Goal: Transaction & Acquisition: Purchase product/service

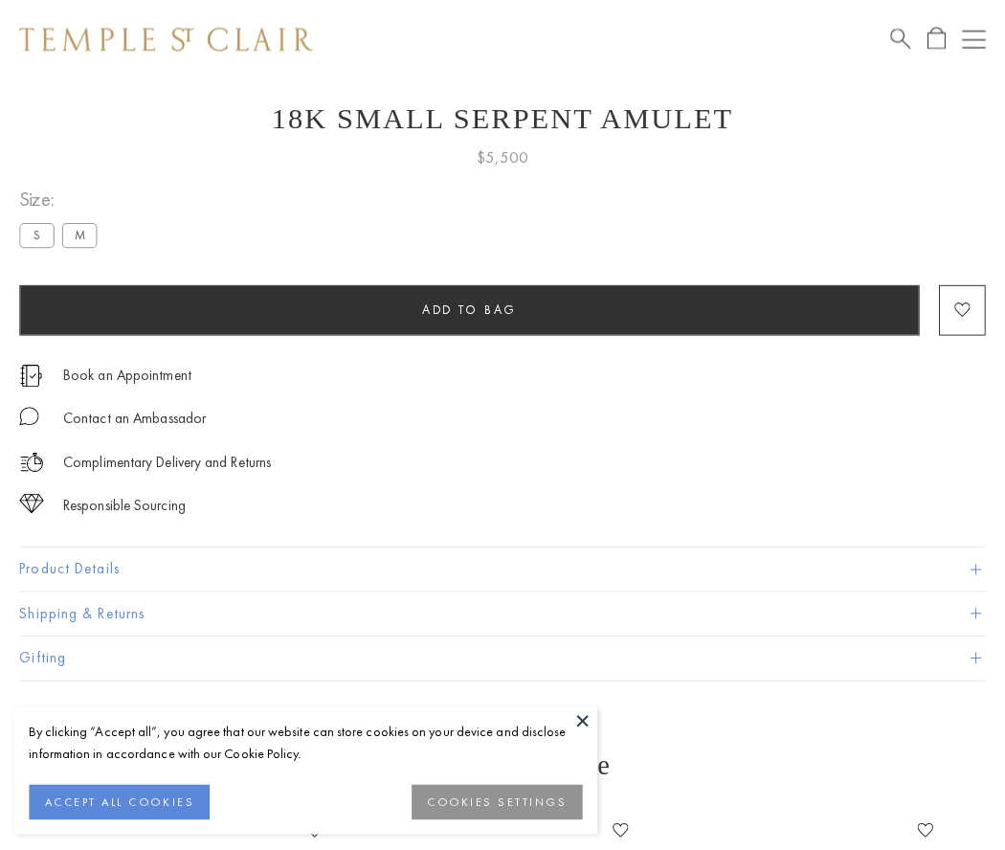
scroll to position [77, 0]
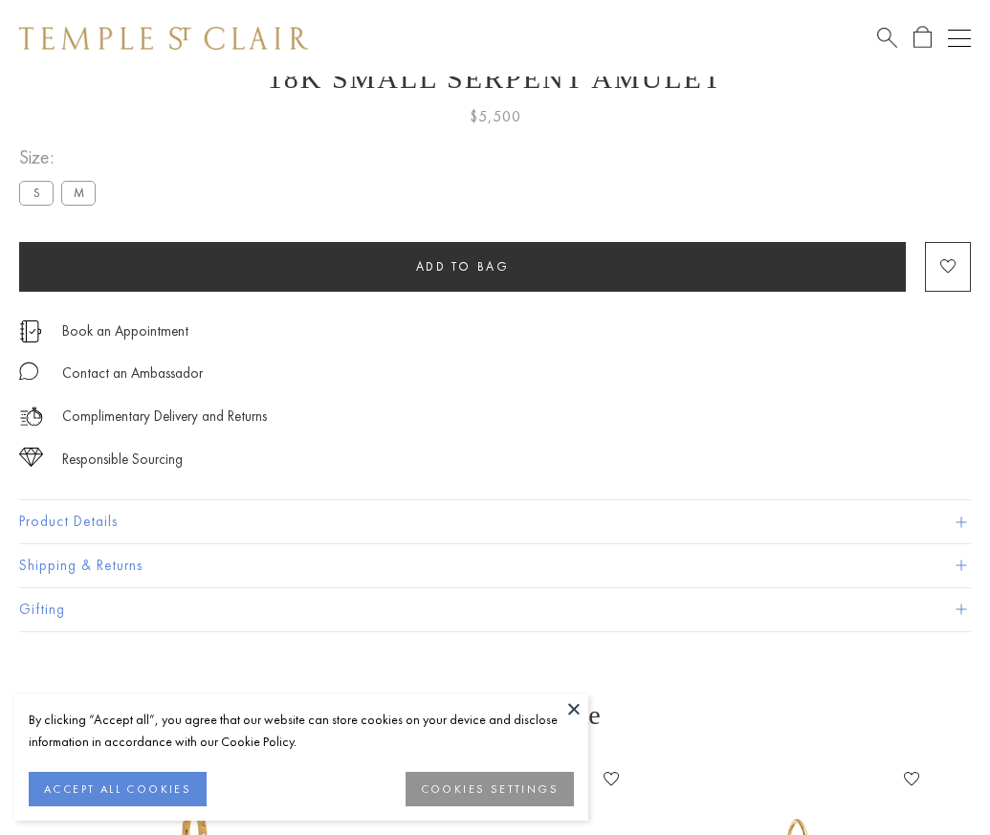
click at [462, 266] on span "Add to bag" at bounding box center [463, 266] width 94 height 16
